Goal: Communication & Community: Answer question/provide support

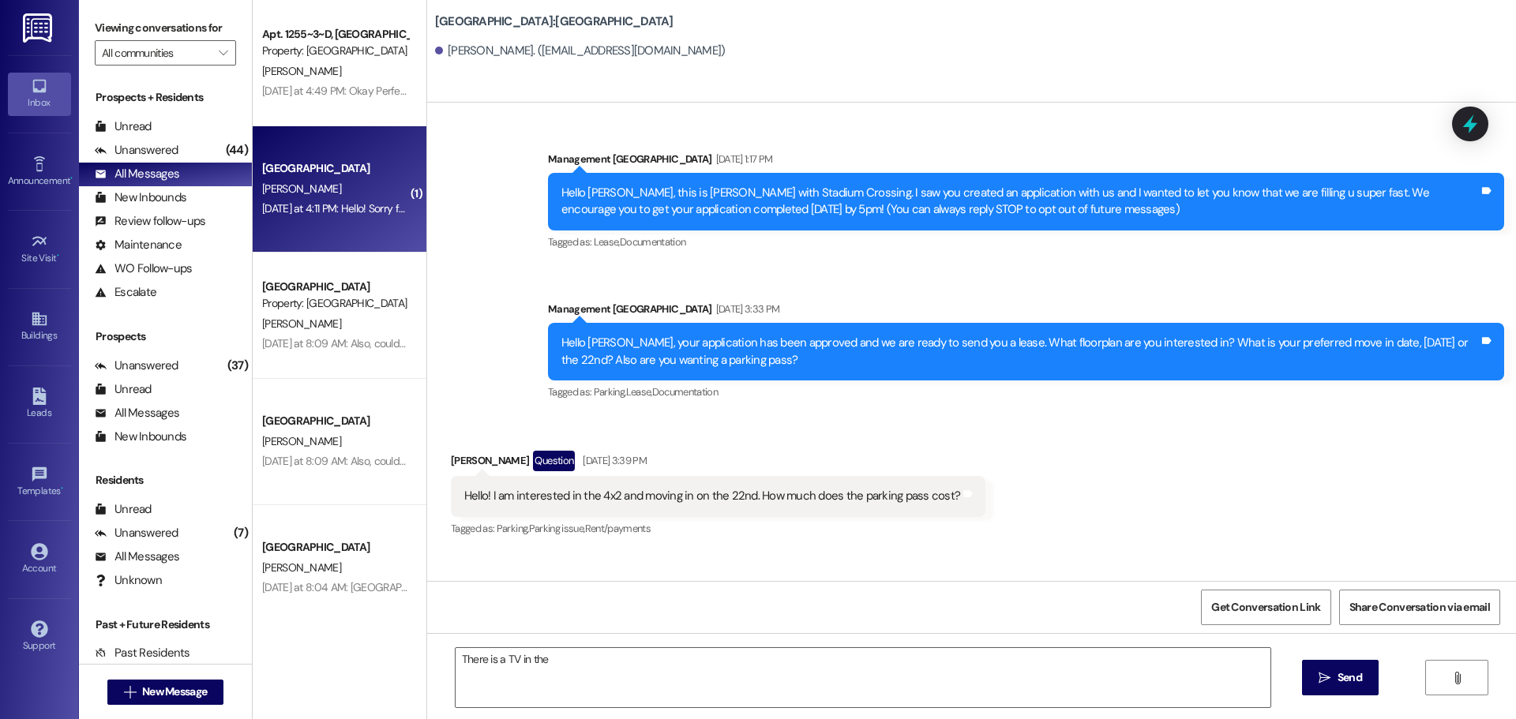
scroll to position [1743, 0]
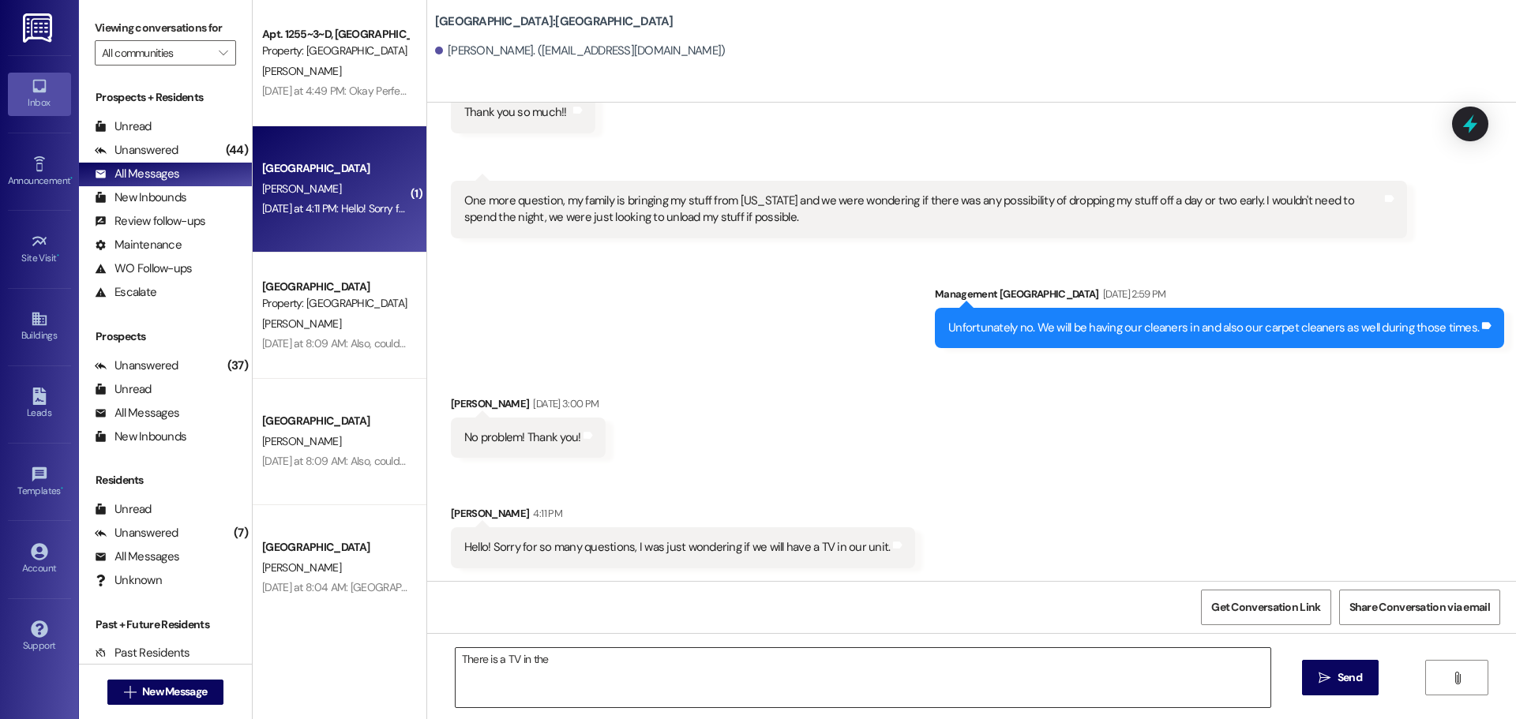
click at [566, 650] on textarea "There is a TV in the" at bounding box center [862, 677] width 815 height 59
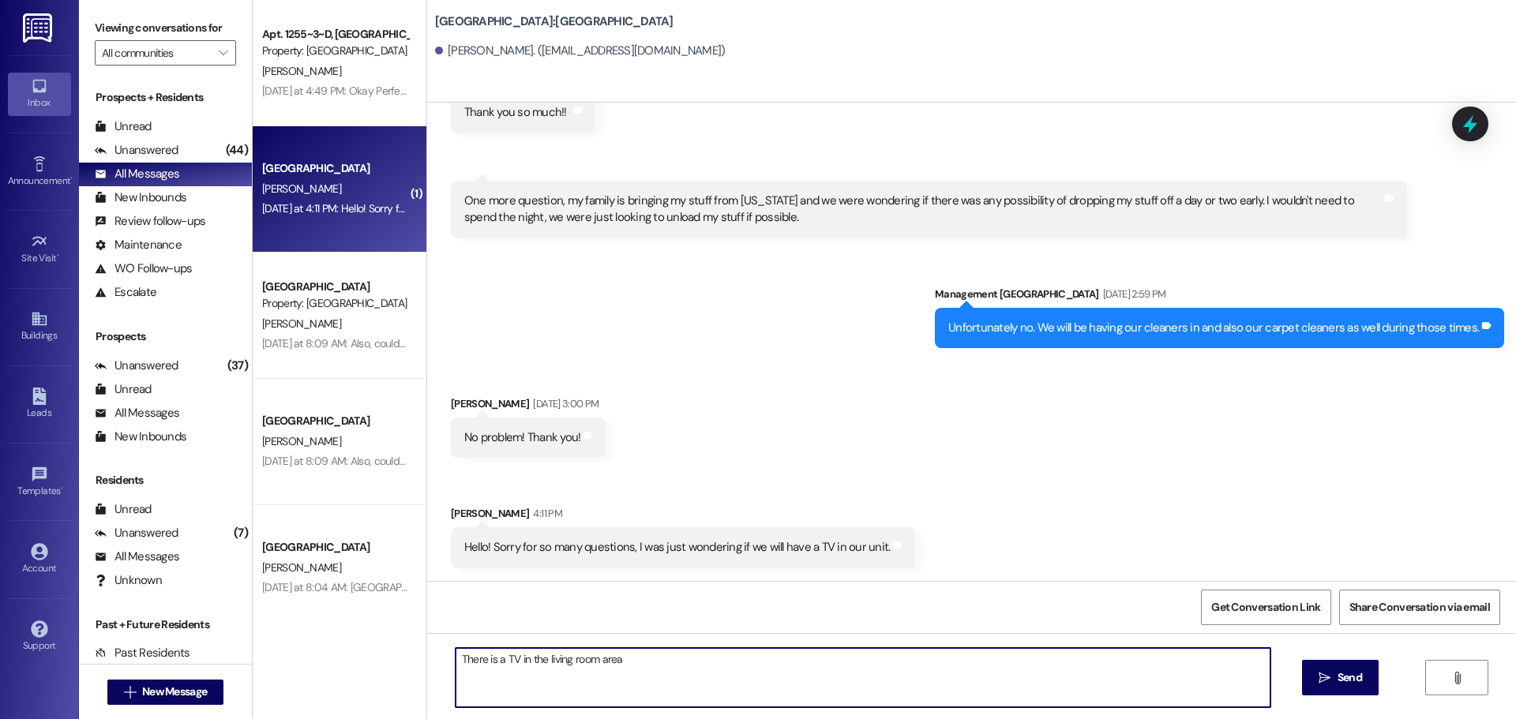
click at [455, 661] on textarea "There is a TV in the living room area" at bounding box center [862, 677] width 815 height 59
type textarea "Good Morning! There is a TV in the living room area"
click at [1362, 691] on button " Send" at bounding box center [1340, 678] width 77 height 36
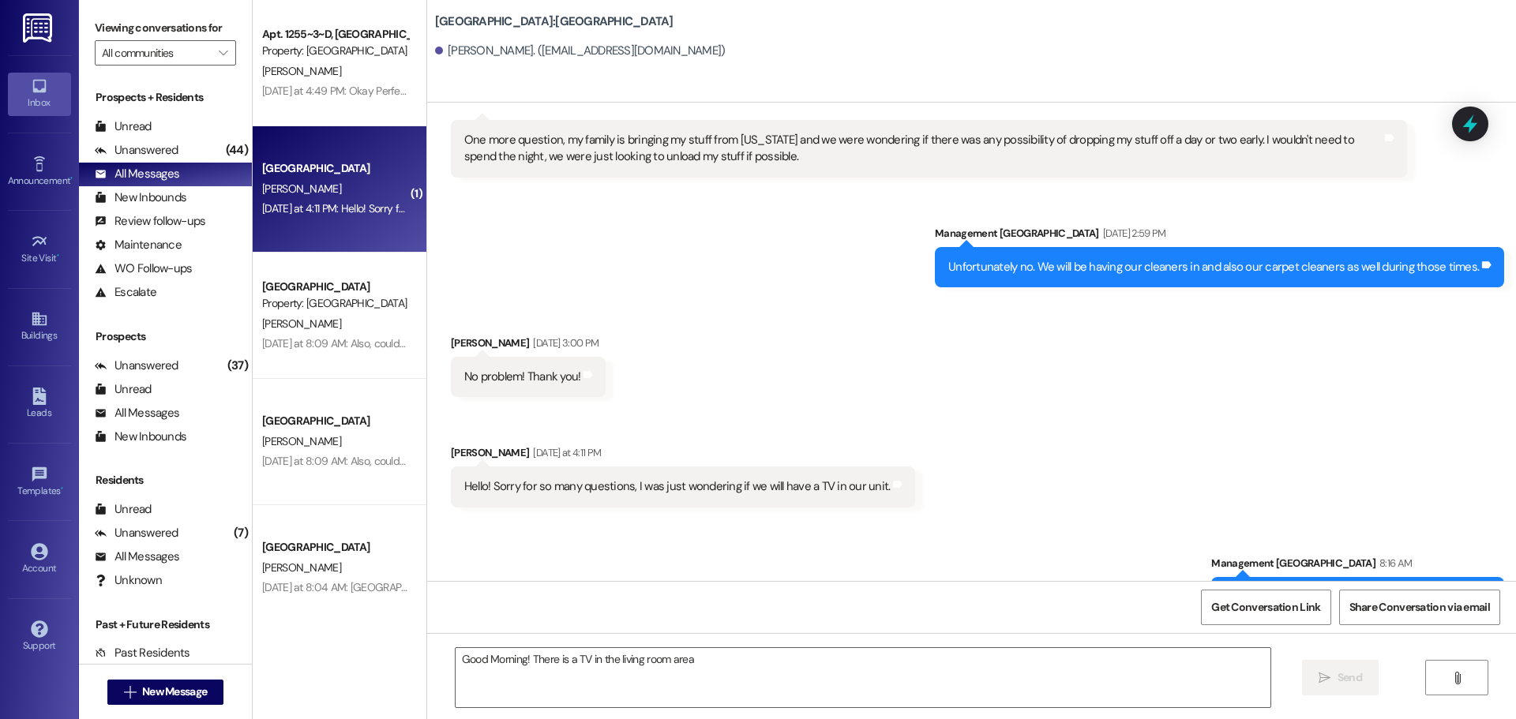
scroll to position [1853, 0]
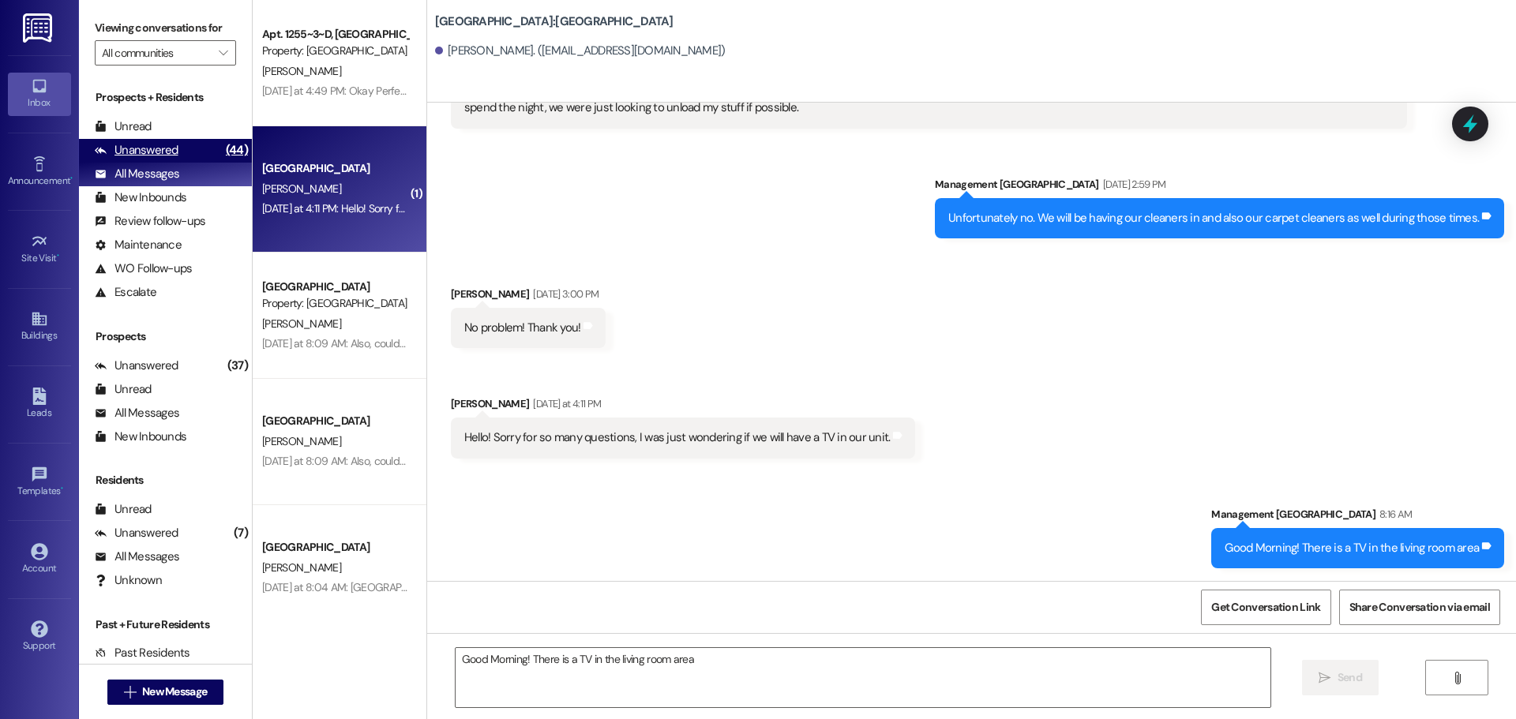
click at [137, 145] on div "Unanswered" at bounding box center [137, 150] width 84 height 17
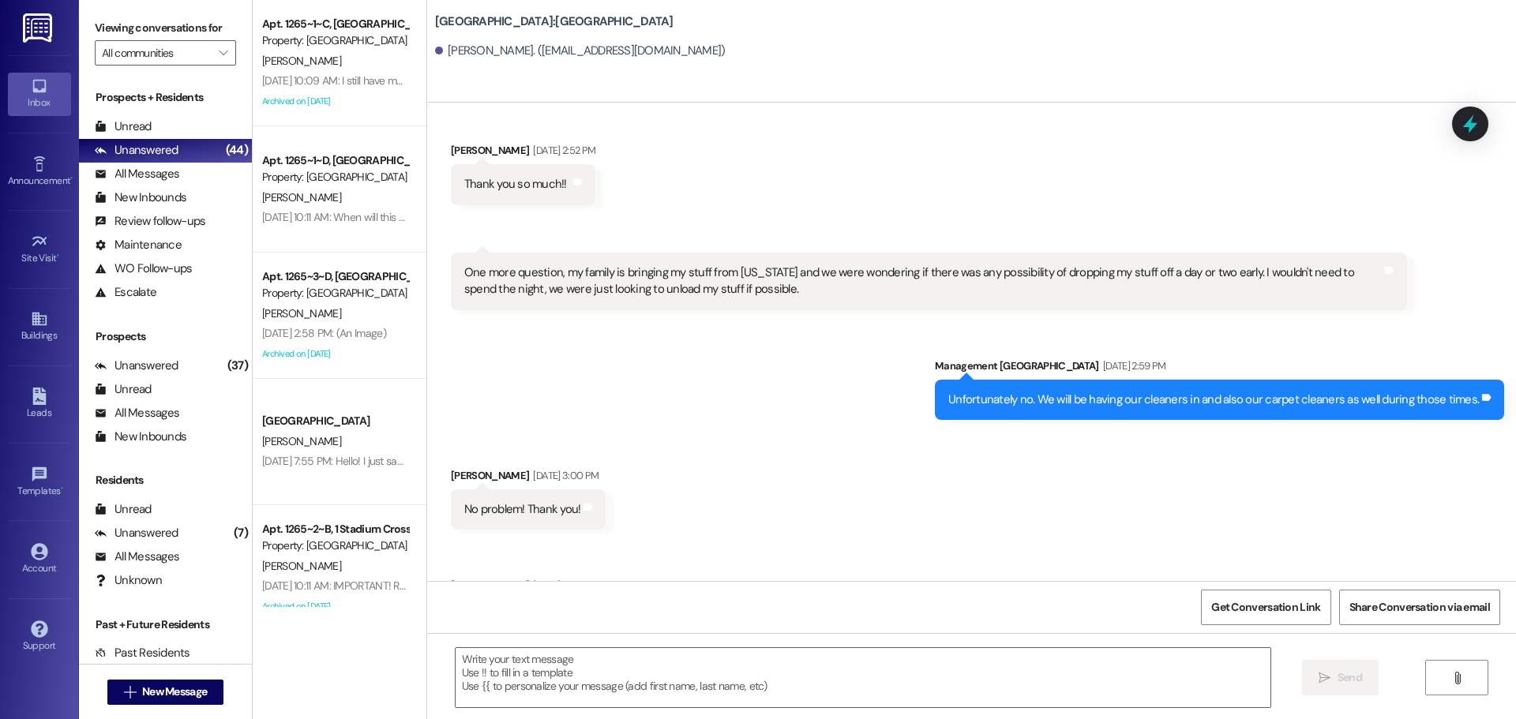
scroll to position [1742, 0]
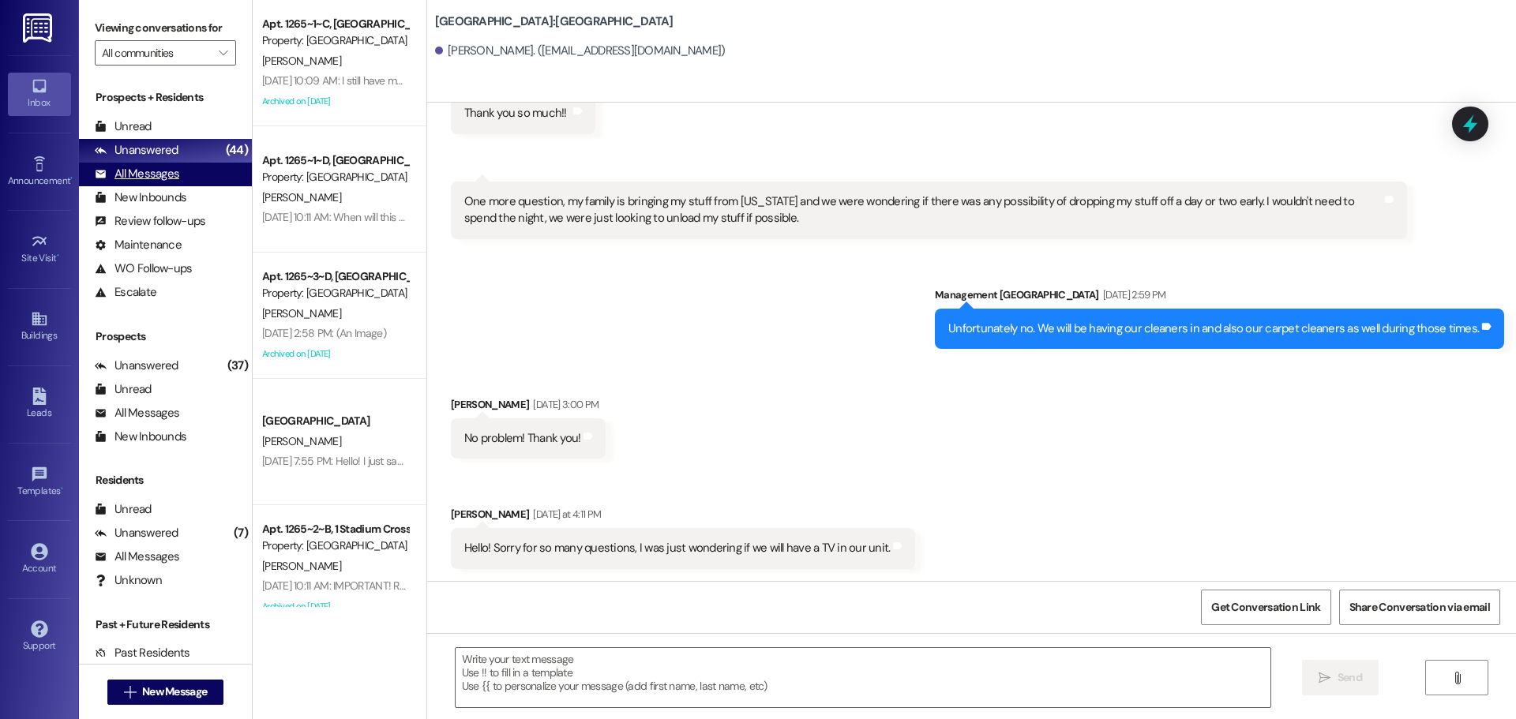
click at [143, 181] on div "All Messages" at bounding box center [137, 174] width 84 height 17
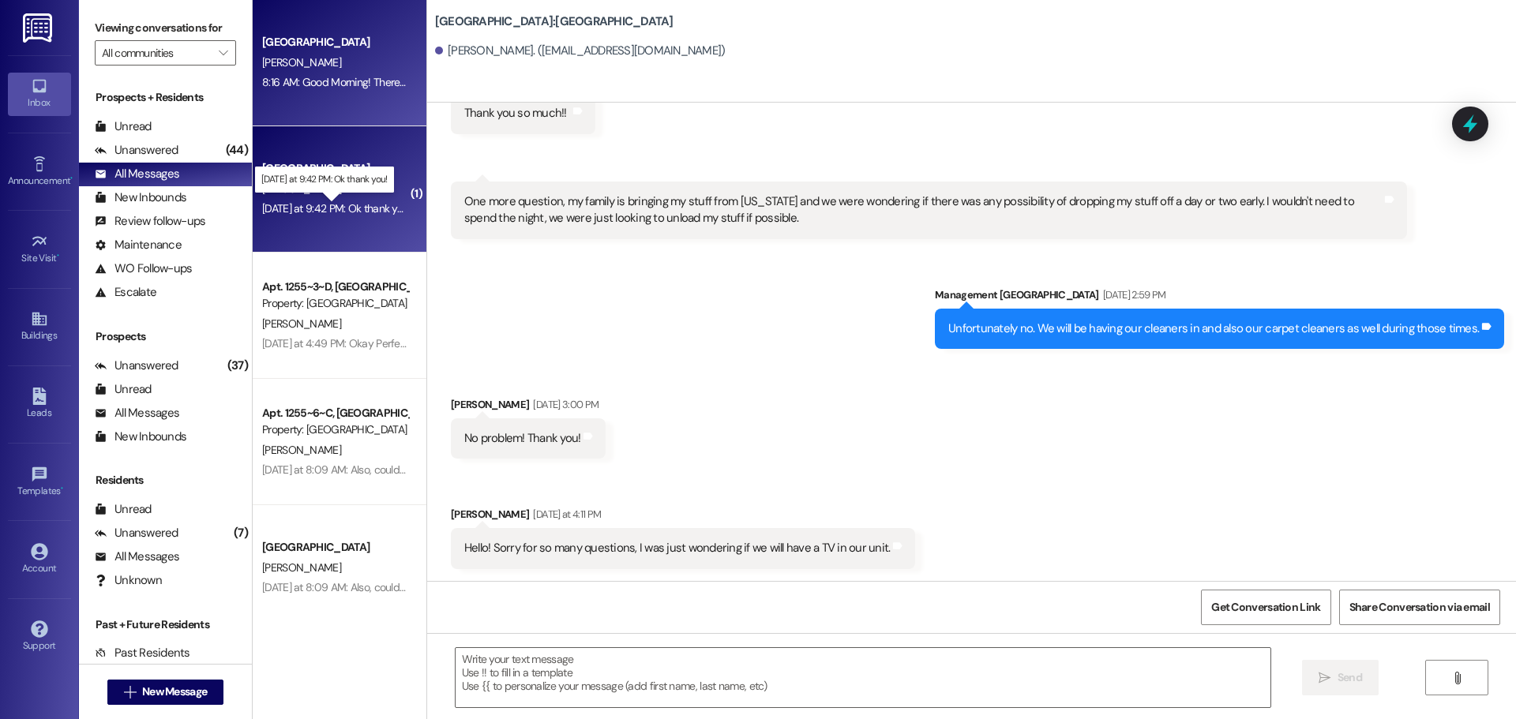
click at [311, 208] on div "[DATE] at 9:42 PM: Ok thank you! [DATE] at 9:42 PM: Ok thank you!" at bounding box center [336, 208] width 149 height 14
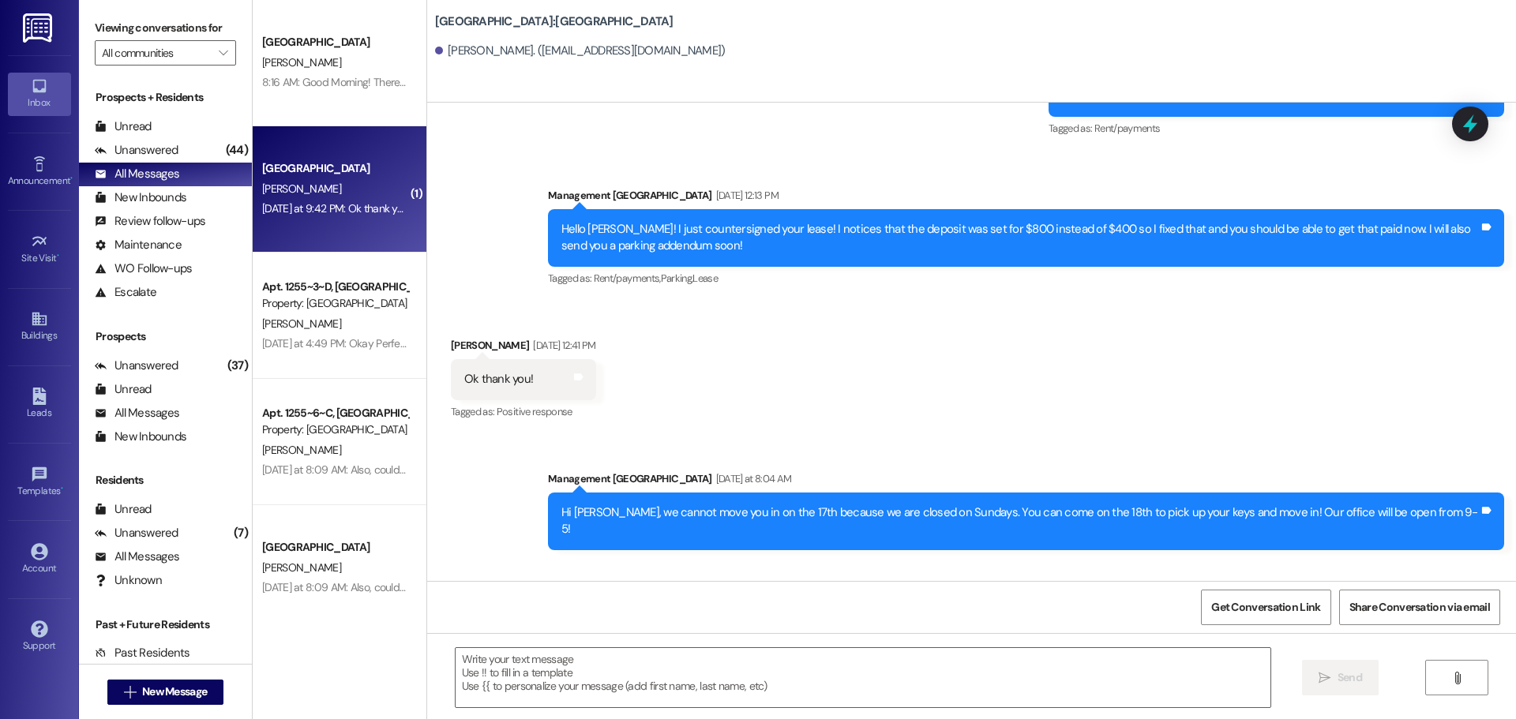
scroll to position [2260, 0]
